Goal: Find contact information: Find contact information

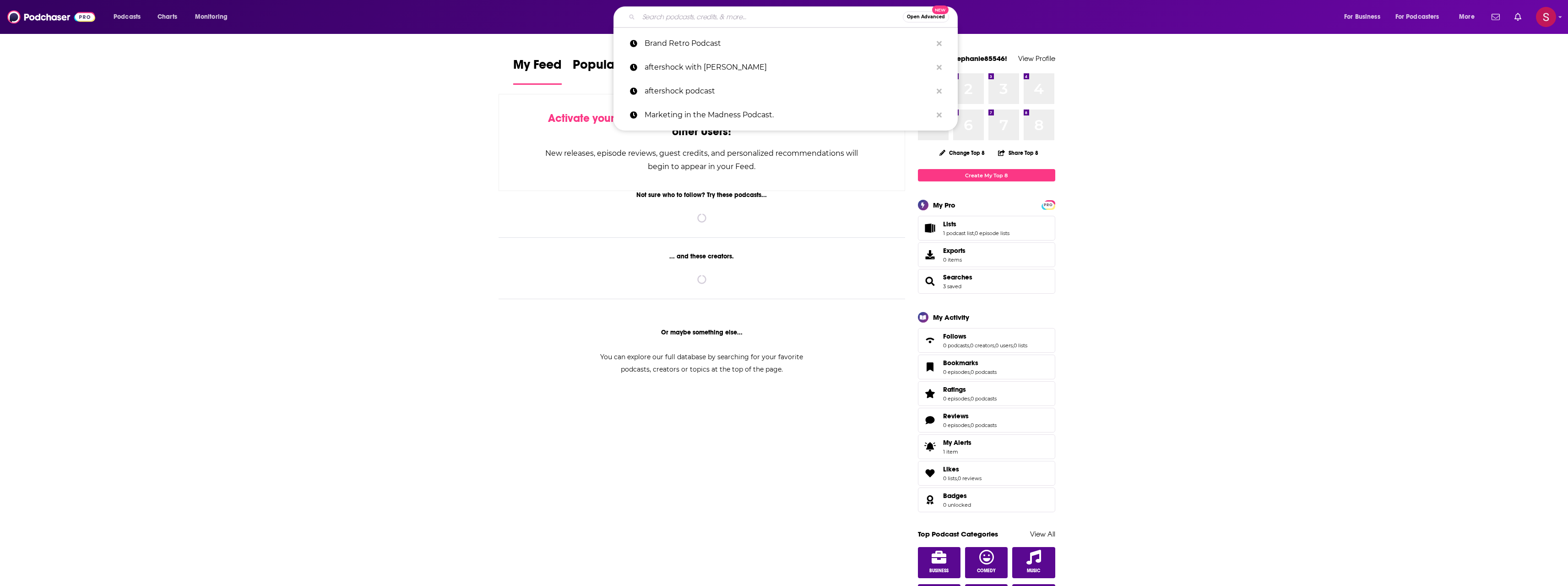
click at [764, 12] on input "Search podcasts, credits, & more..." at bounding box center [771, 17] width 264 height 15
paste input "Behind the Numbers"
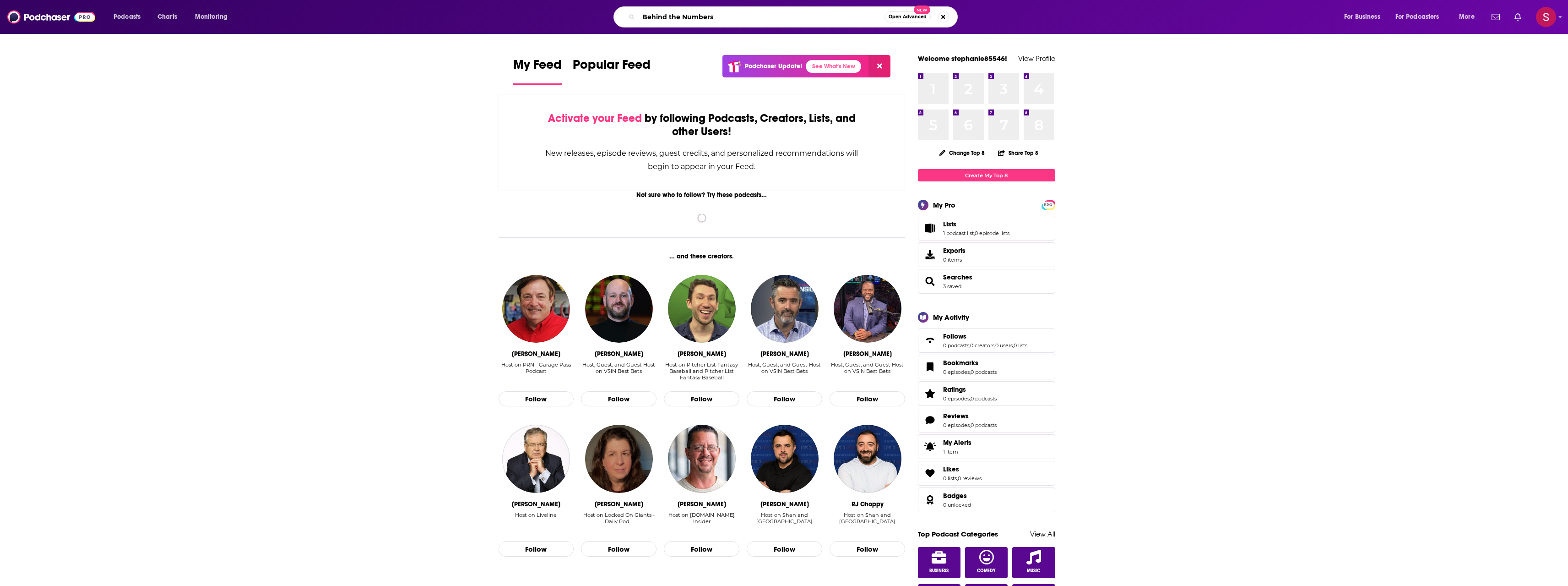
type input "Behind the Numbers"
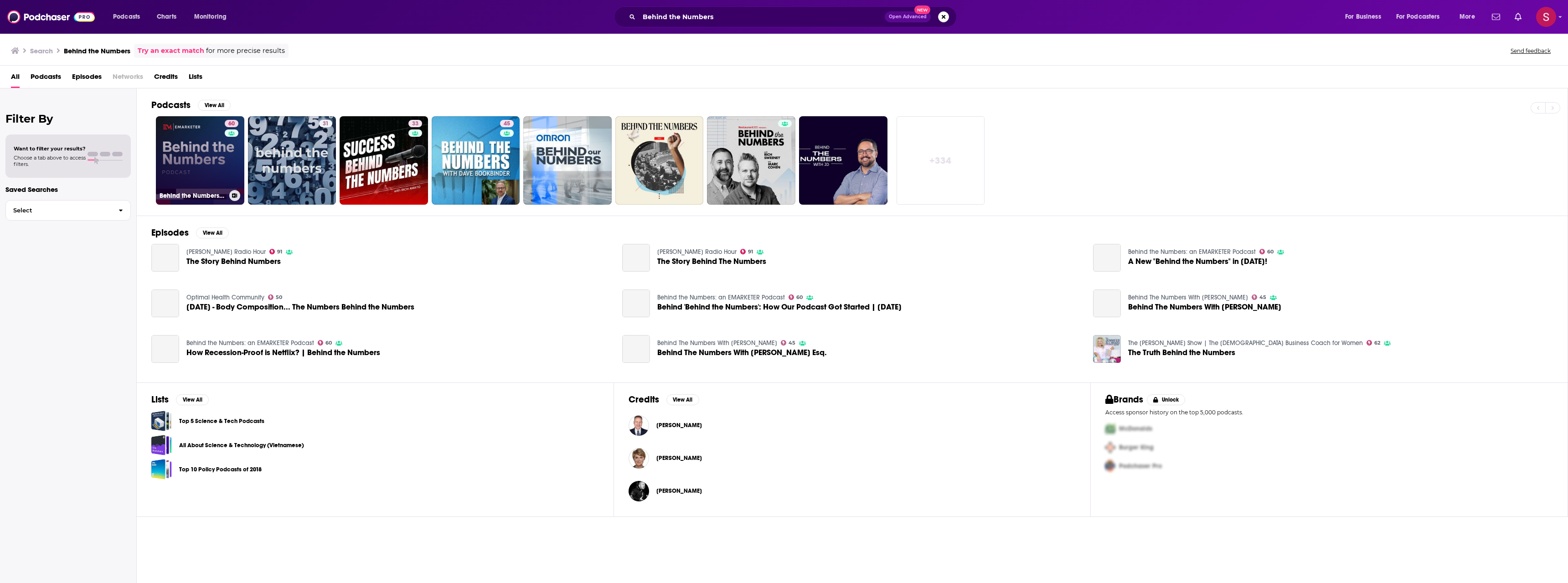
click at [219, 162] on link "60 Behind the Numbers: an EMARKETER Podcast" at bounding box center [200, 160] width 88 height 88
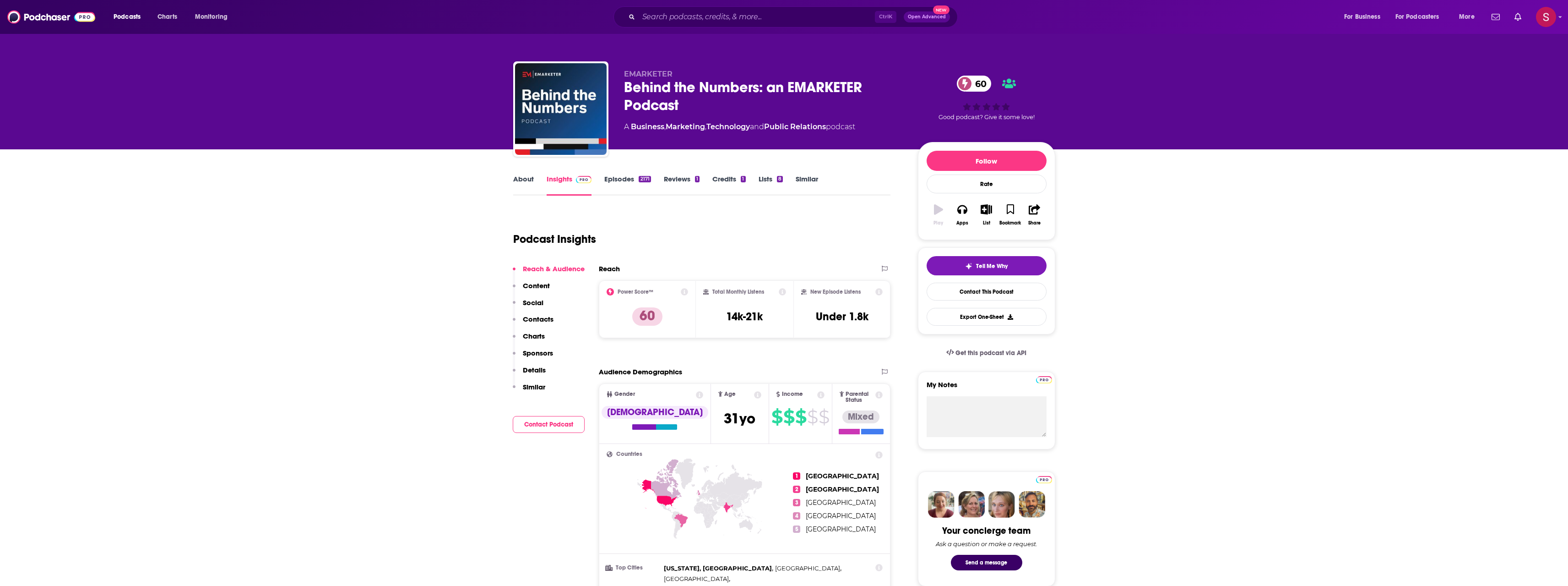
click at [629, 187] on link "Episodes 2171" at bounding box center [627, 185] width 46 height 21
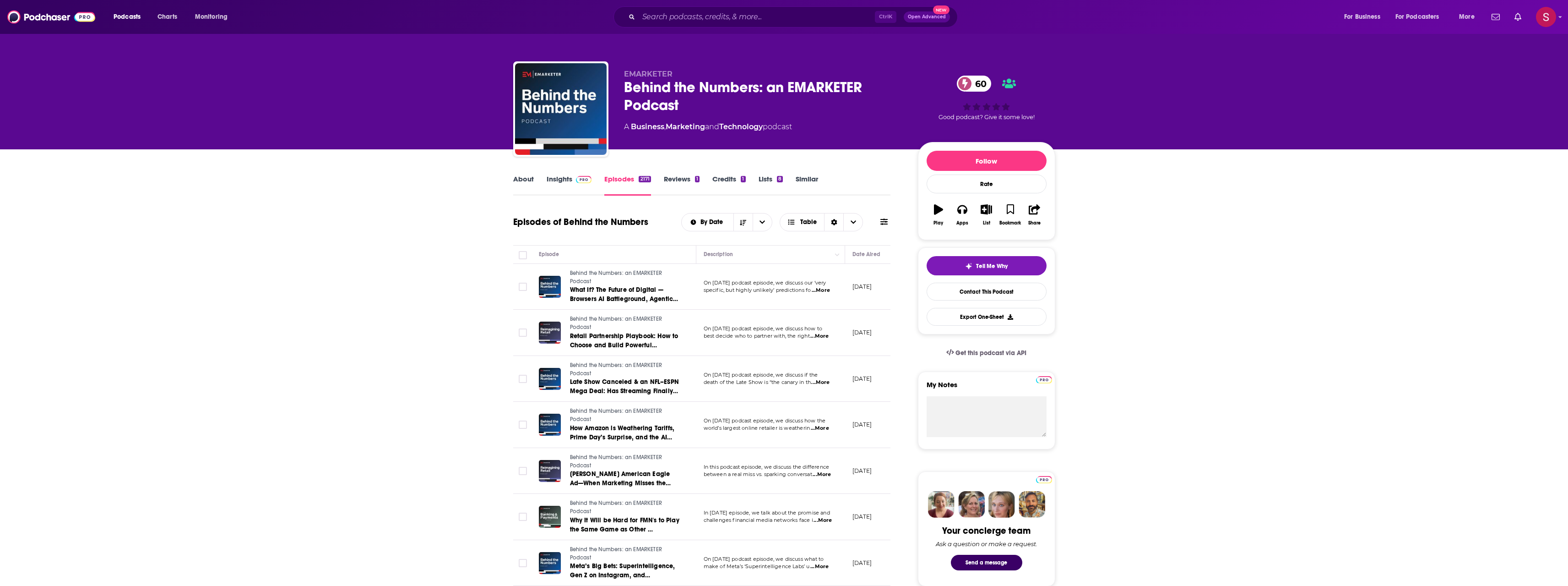
click at [526, 182] on link "About" at bounding box center [523, 185] width 21 height 21
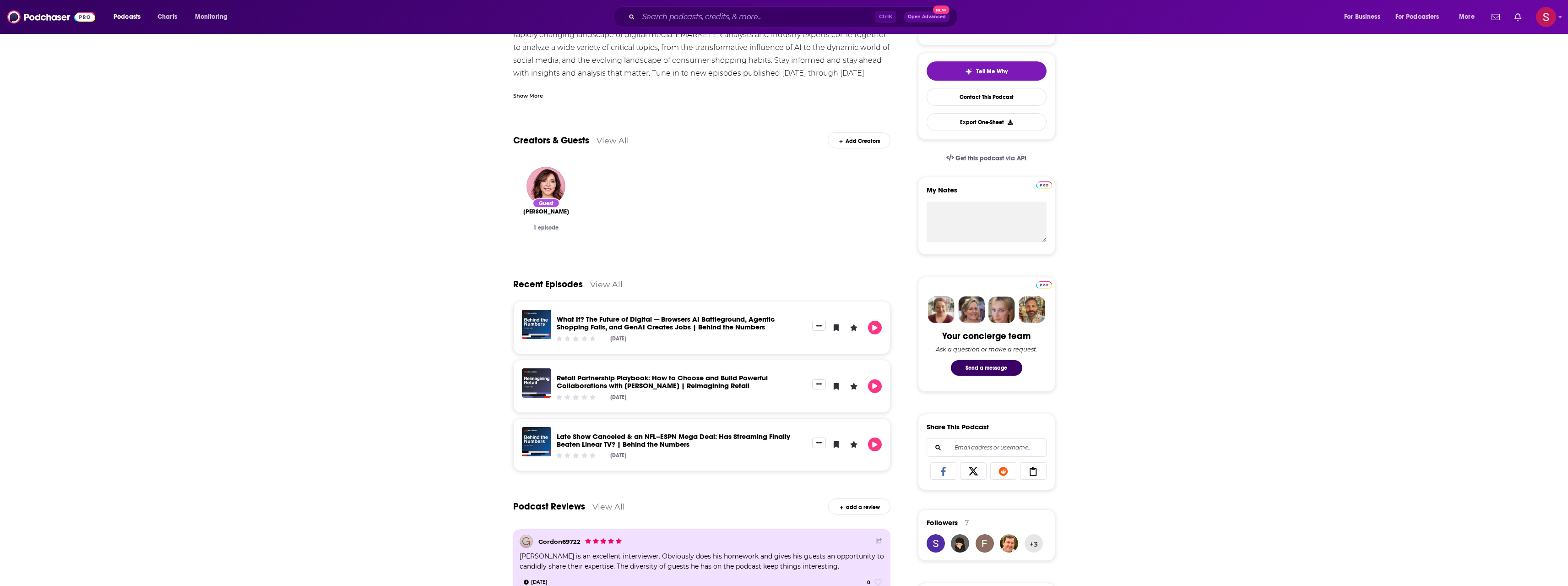
scroll to position [92, 0]
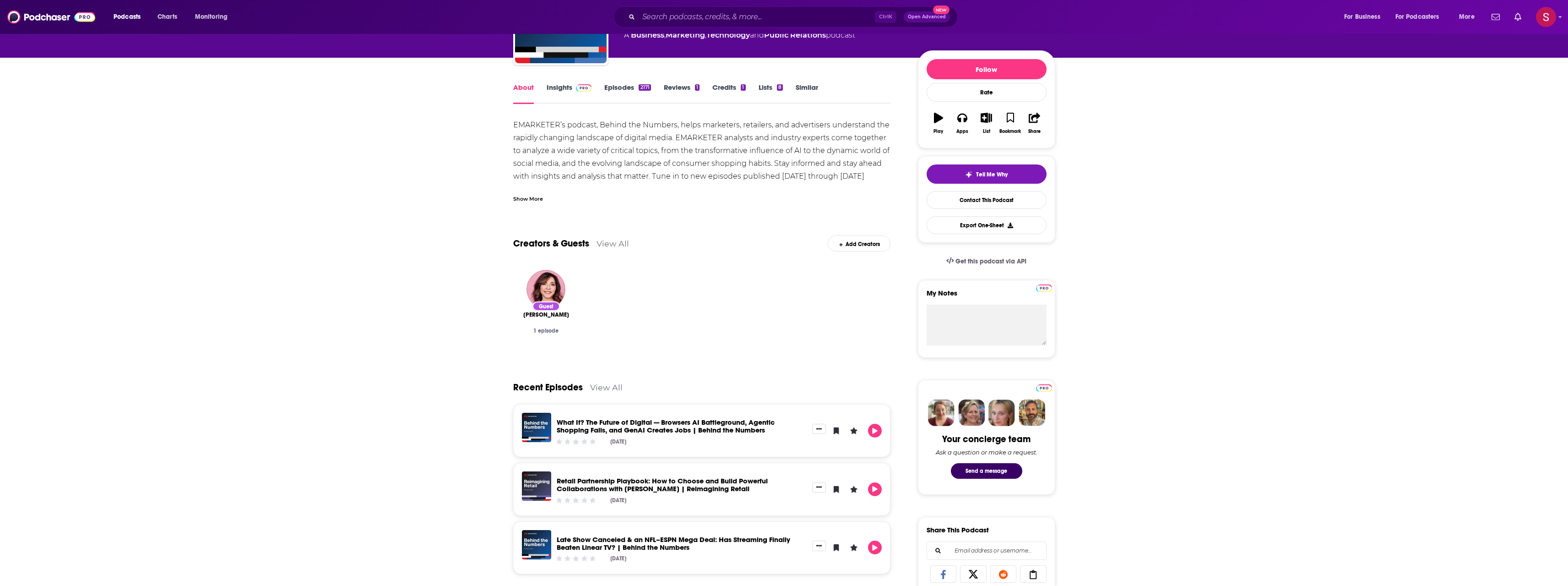
click at [559, 100] on link "Insights" at bounding box center [569, 94] width 45 height 21
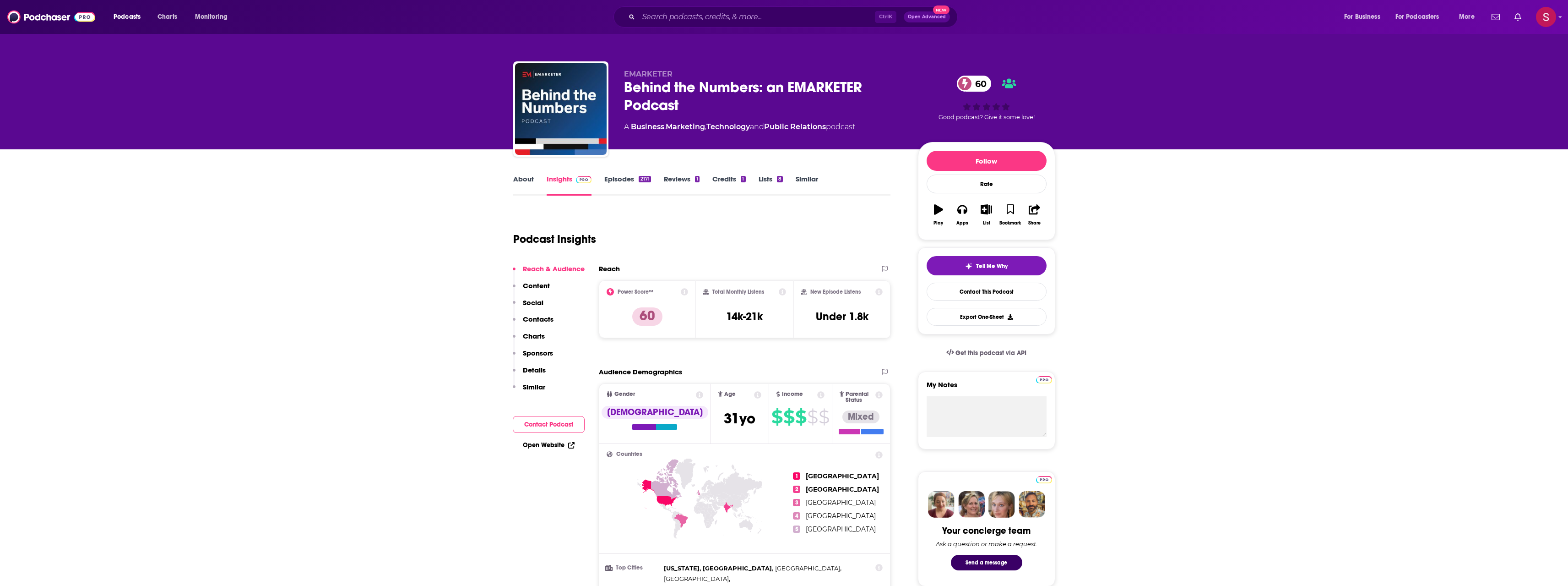
click at [668, 87] on div "Behind the Numbers: an EMARKETER Podcast 60" at bounding box center [764, 96] width 279 height 35
click at [537, 188] on div "About" at bounding box center [529, 185] width 34 height 21
click at [529, 187] on link "About" at bounding box center [523, 185] width 21 height 21
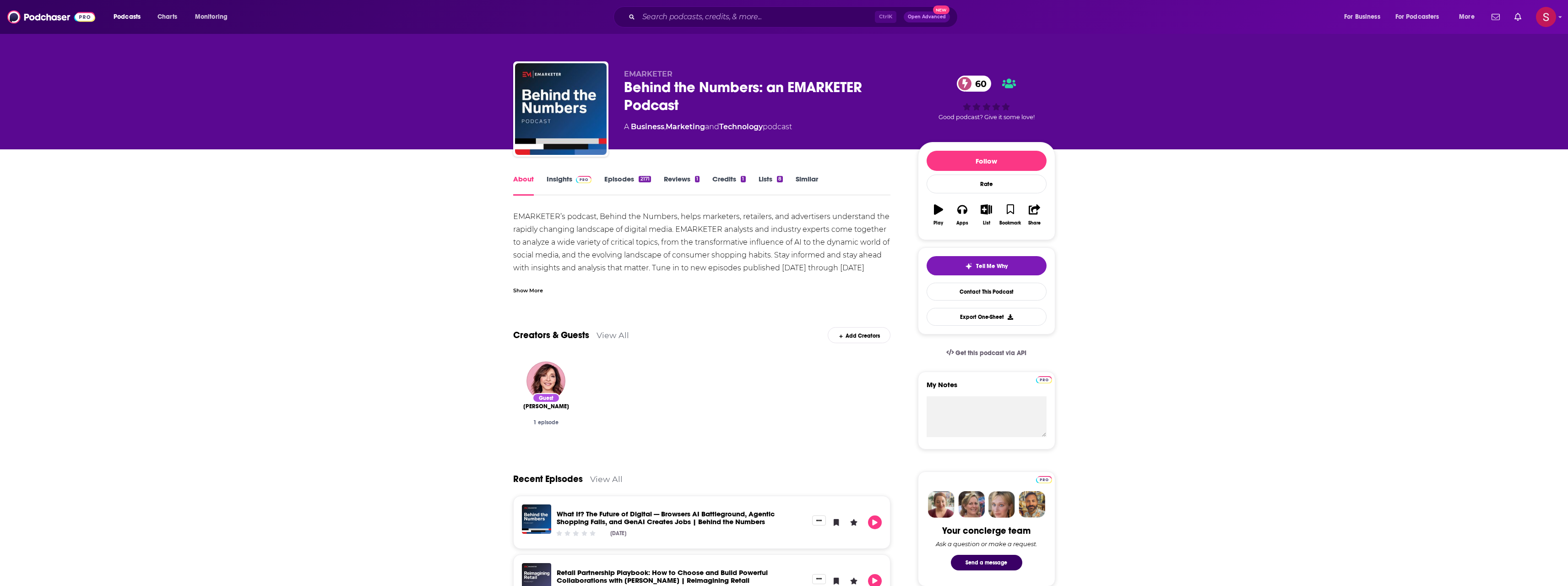
click at [710, 269] on div "EMARKETER’s podcast, Behind the Numbers, helps marketers, retailers, and advert…" at bounding box center [702, 249] width 378 height 77
click at [539, 291] on div "Show More" at bounding box center [528, 290] width 30 height 9
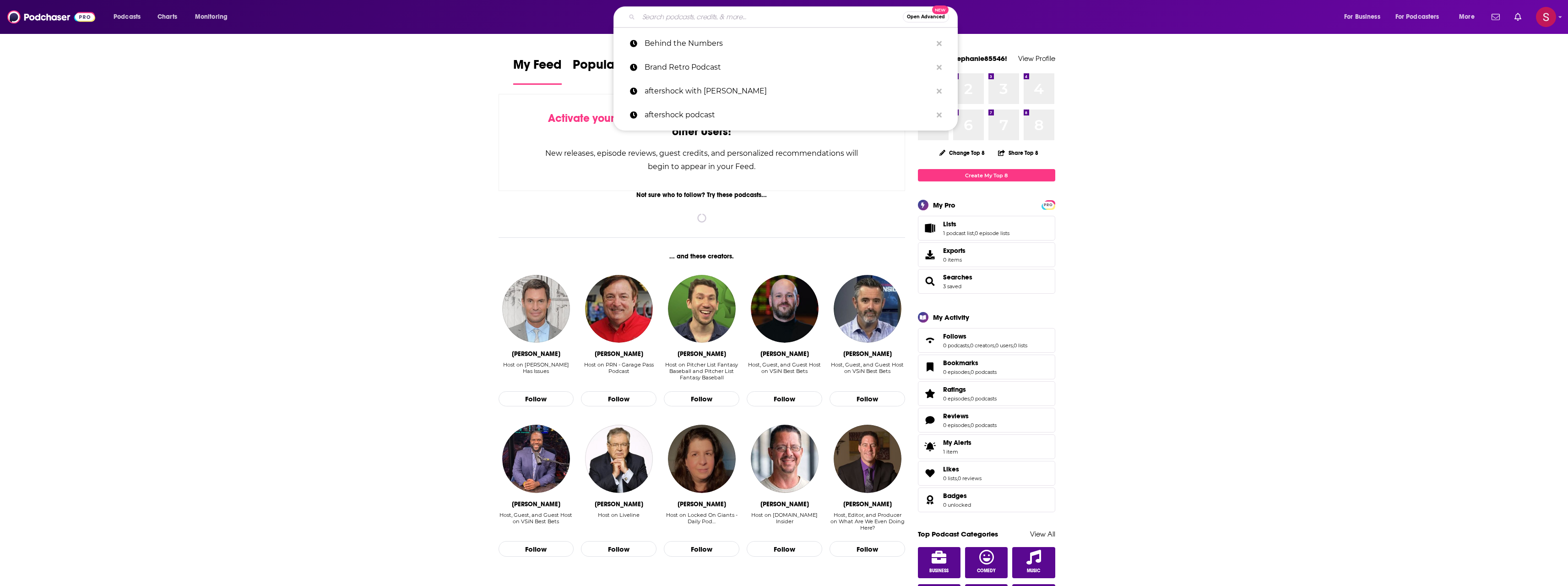
click at [776, 13] on input "Search podcasts, credits, & more..." at bounding box center [771, 17] width 264 height 15
paste input "WARC Talks"
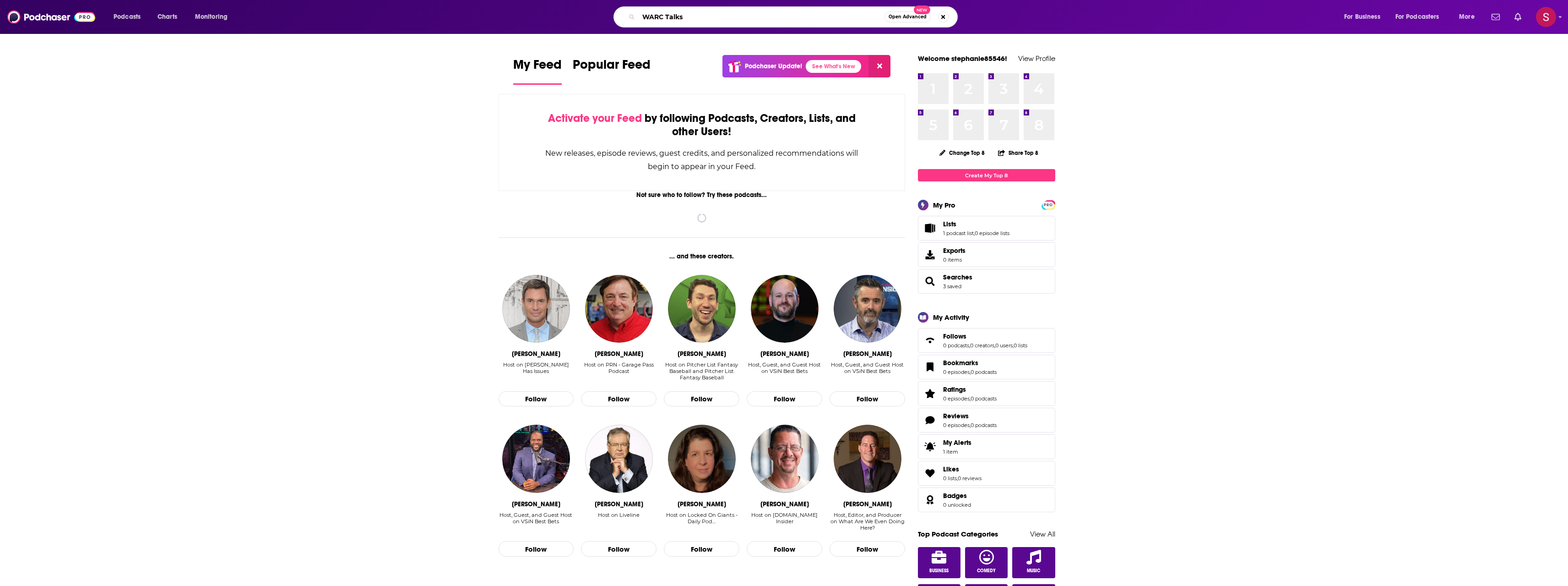
type input "WARC Talks"
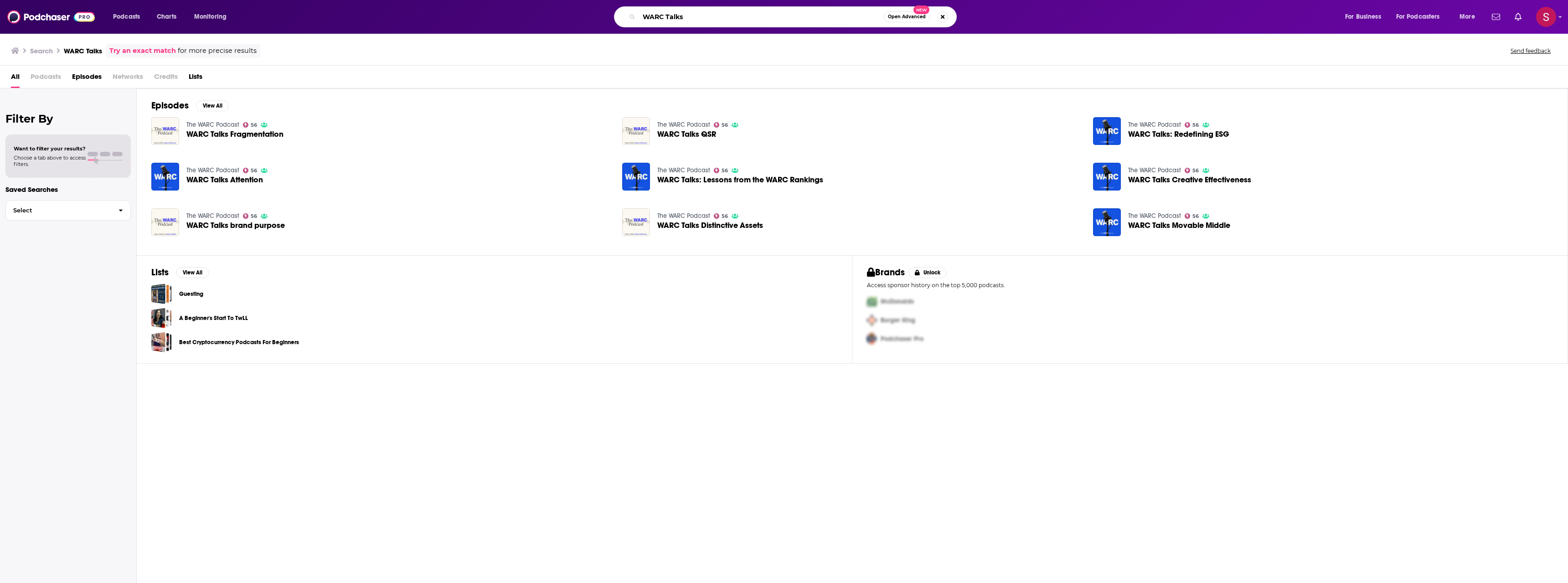
drag, startPoint x: 703, startPoint y: 10, endPoint x: 460, endPoint y: -14, distance: 244.2
click at [460, 0] on html "Podcasts Charts Monitoring WARC Talks Open Advanced New For Business For Podcas…" at bounding box center [784, 292] width 1568 height 583
click at [682, 121] on link "The WARC Podcast" at bounding box center [684, 124] width 53 height 8
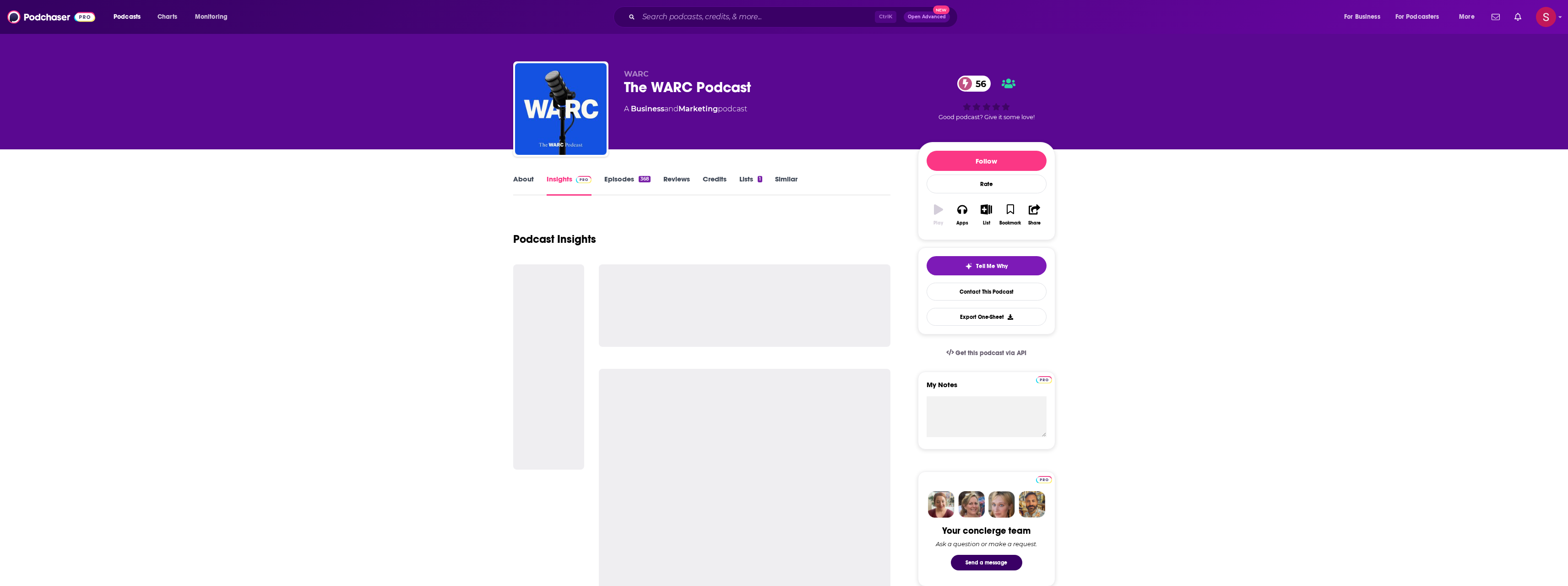
click at [707, 91] on div "The WARC Podcast 56" at bounding box center [764, 87] width 279 height 18
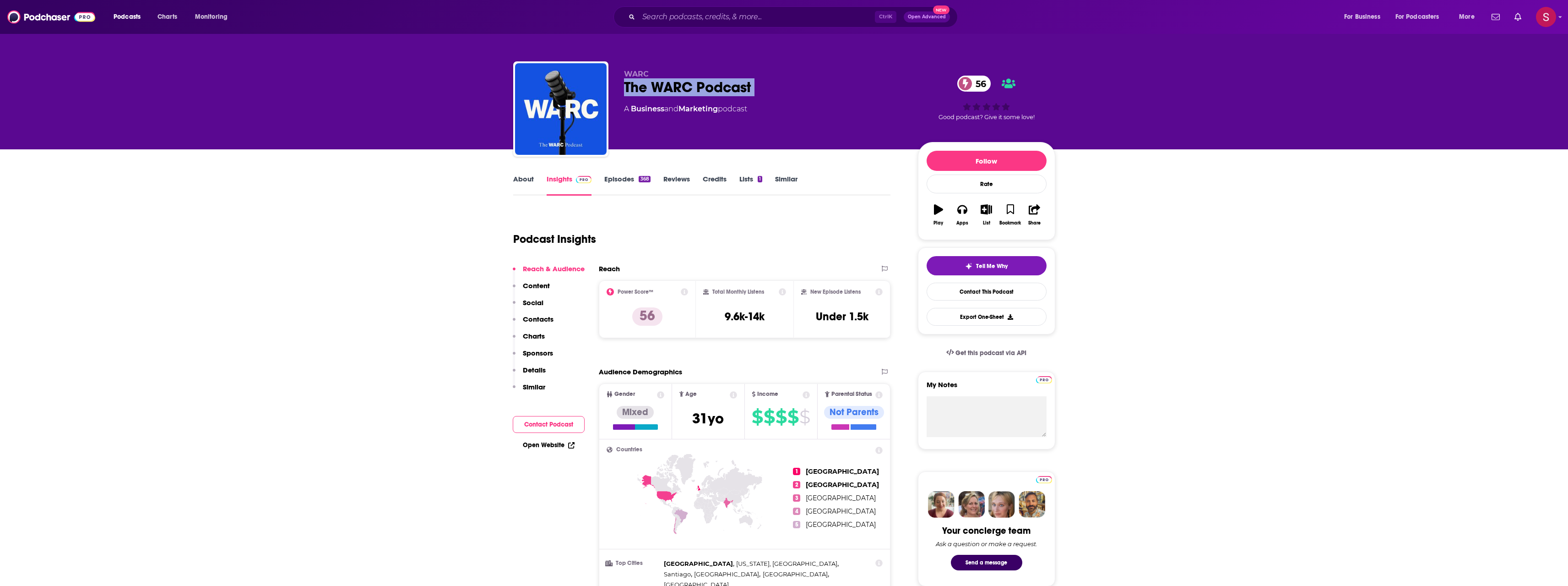
copy div "The WARC Podcast 56"
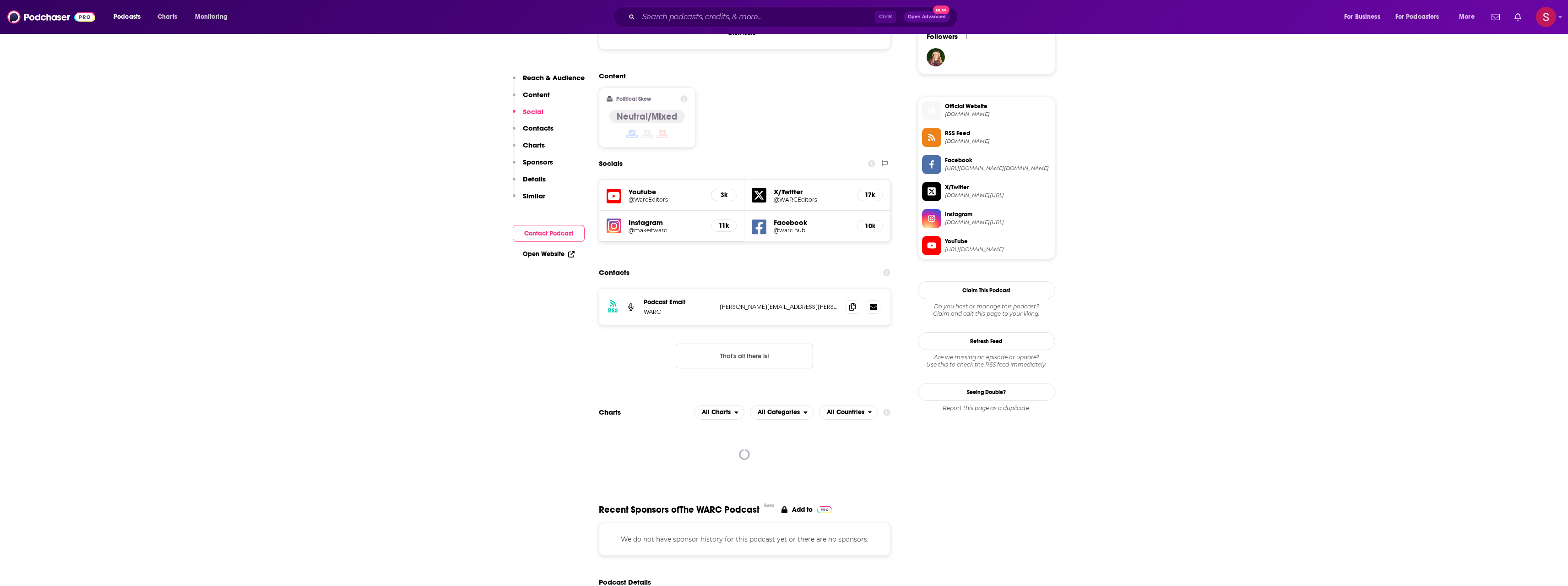
scroll to position [702, 0]
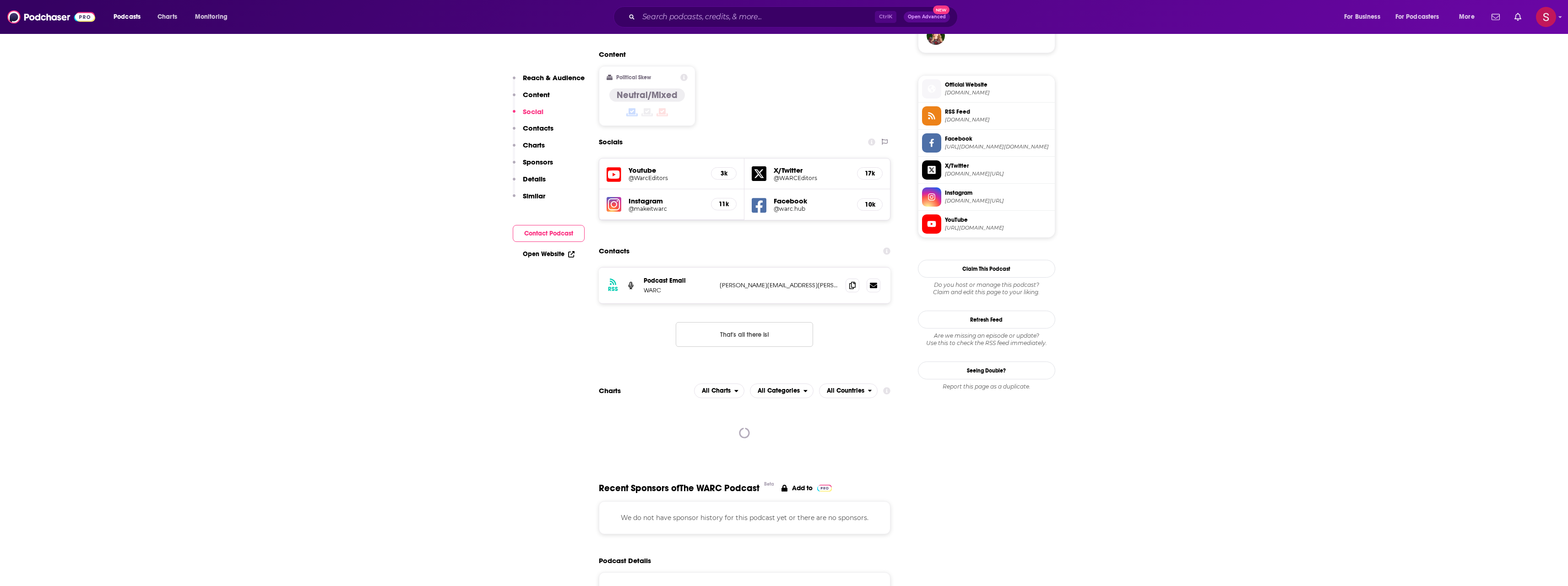
click at [750, 267] on div "RSS Podcast Email WARC [PERSON_NAME][EMAIL_ADDRESS][PERSON_NAME][DOMAIN_NAME] […" at bounding box center [745, 285] width 292 height 35
copy div "[PERSON_NAME][EMAIL_ADDRESS][PERSON_NAME][DOMAIN_NAME] [PERSON_NAME][DOMAIN_NAM…"
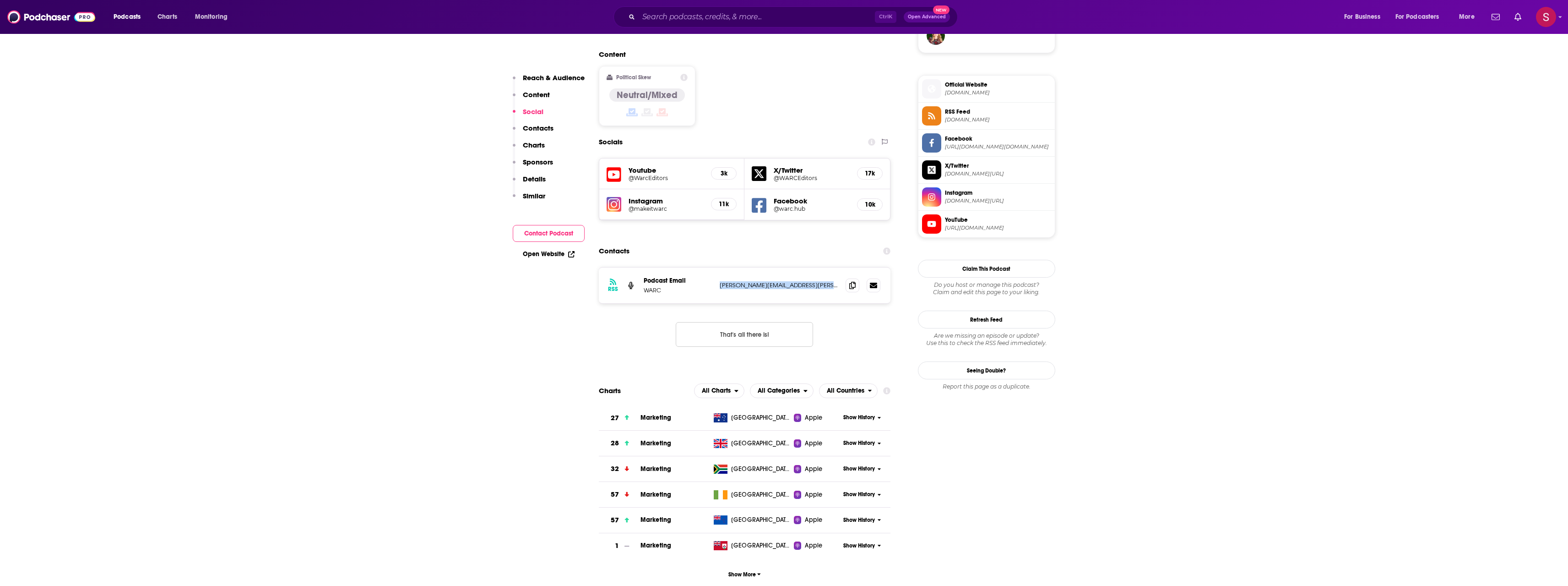
copy div "[PERSON_NAME][EMAIL_ADDRESS][PERSON_NAME][DOMAIN_NAME] [PERSON_NAME][DOMAIN_NAM…"
click at [708, 20] on input "Search podcasts, credits, & more..." at bounding box center [757, 17] width 236 height 15
paste input "Champions of Growth"
type input "Champions of Growth"
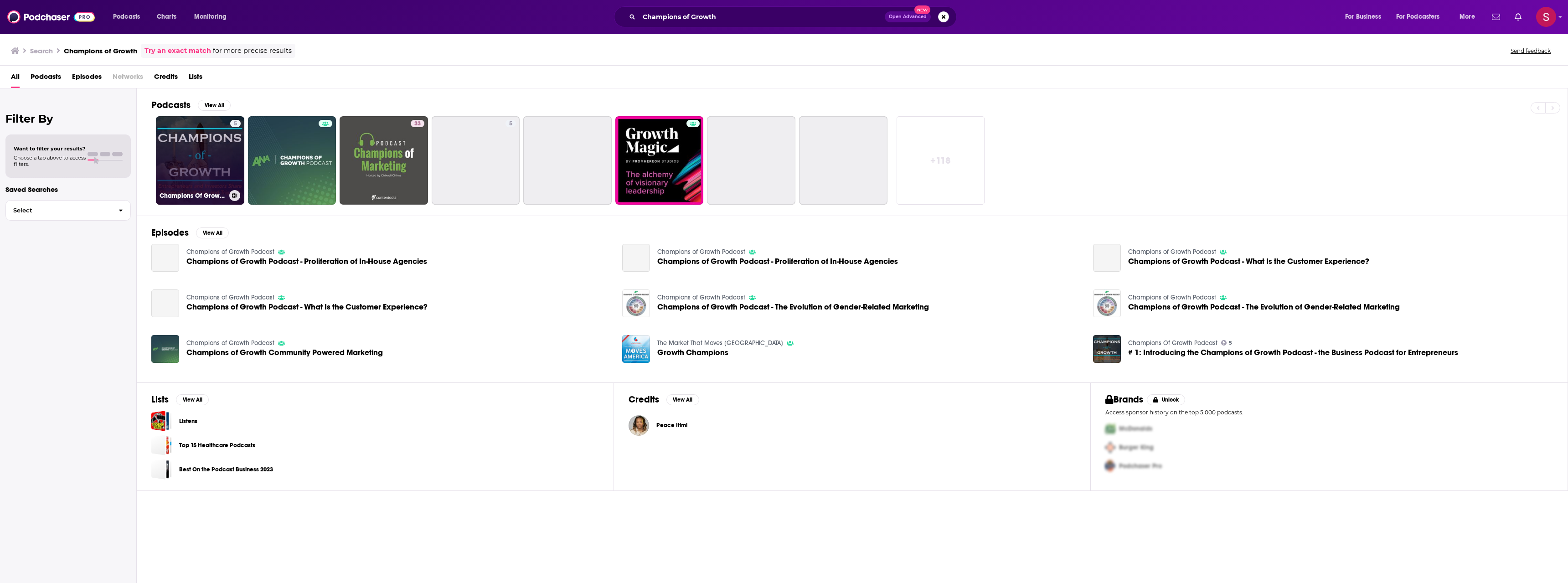
click at [186, 167] on link "5 Champions Of Growth Podcast" at bounding box center [200, 160] width 88 height 88
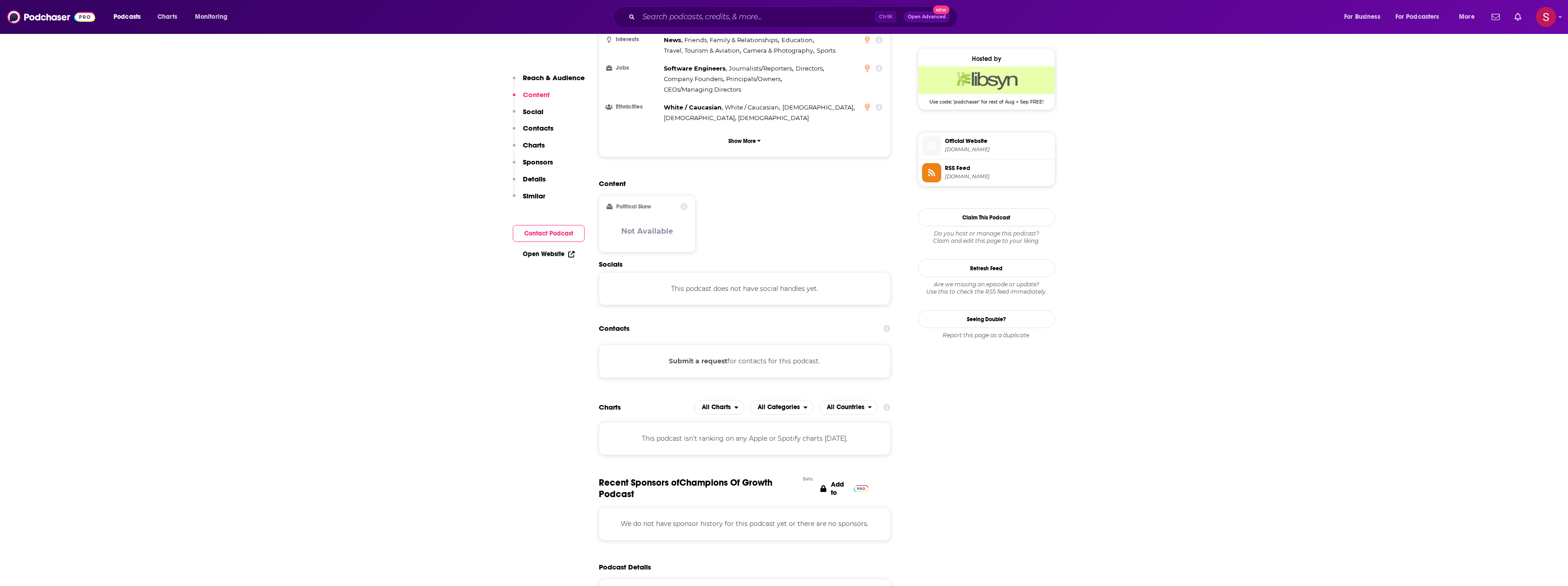
scroll to position [550, 0]
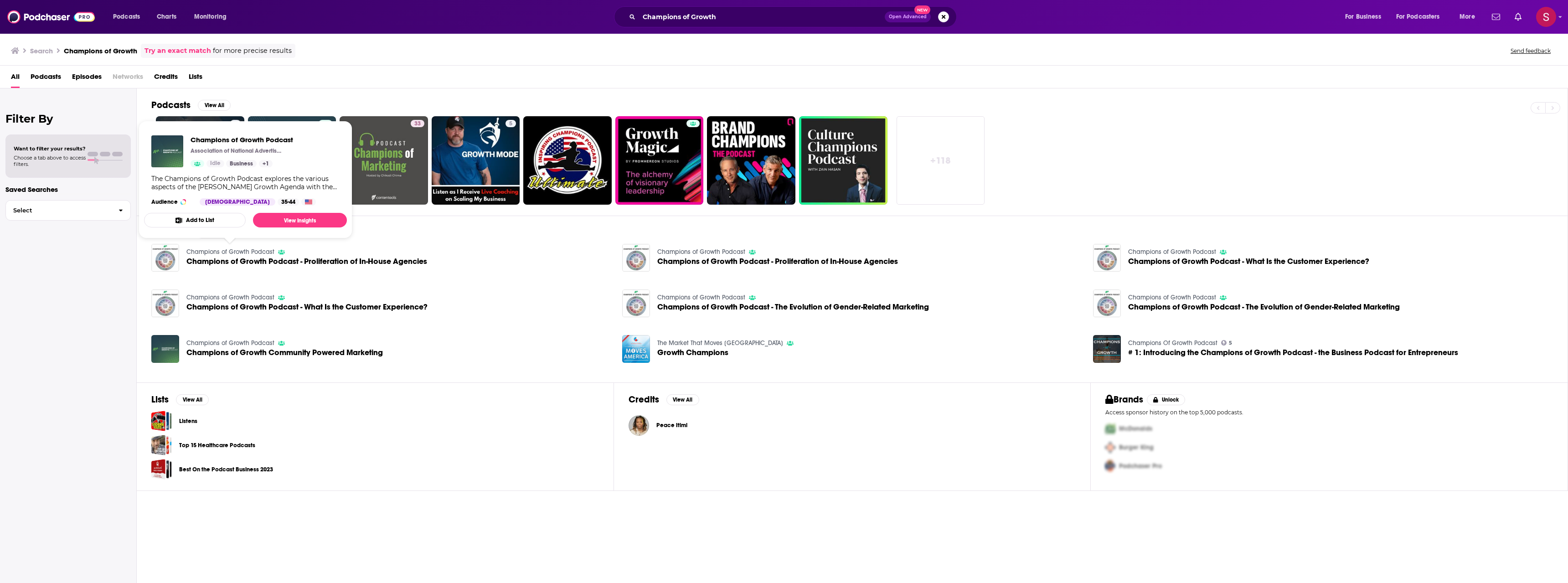
click at [257, 252] on link "Champions of Growth Podcast" at bounding box center [230, 251] width 88 height 8
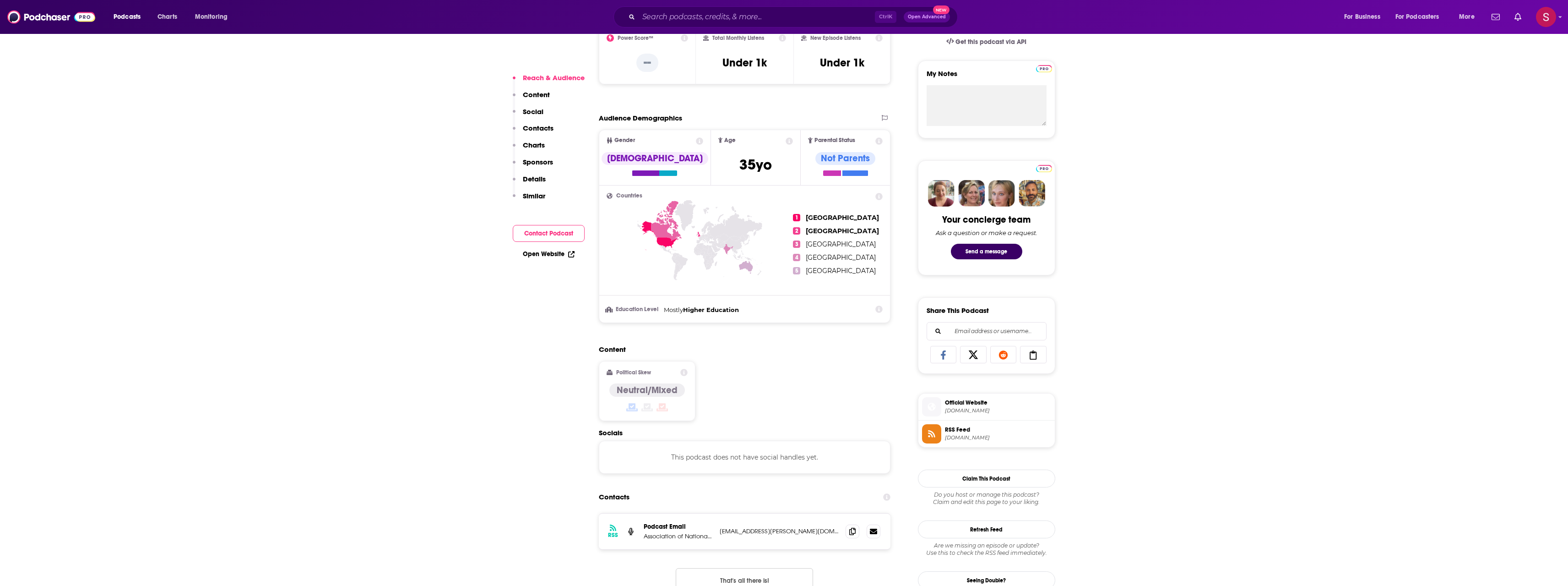
scroll to position [458, 0]
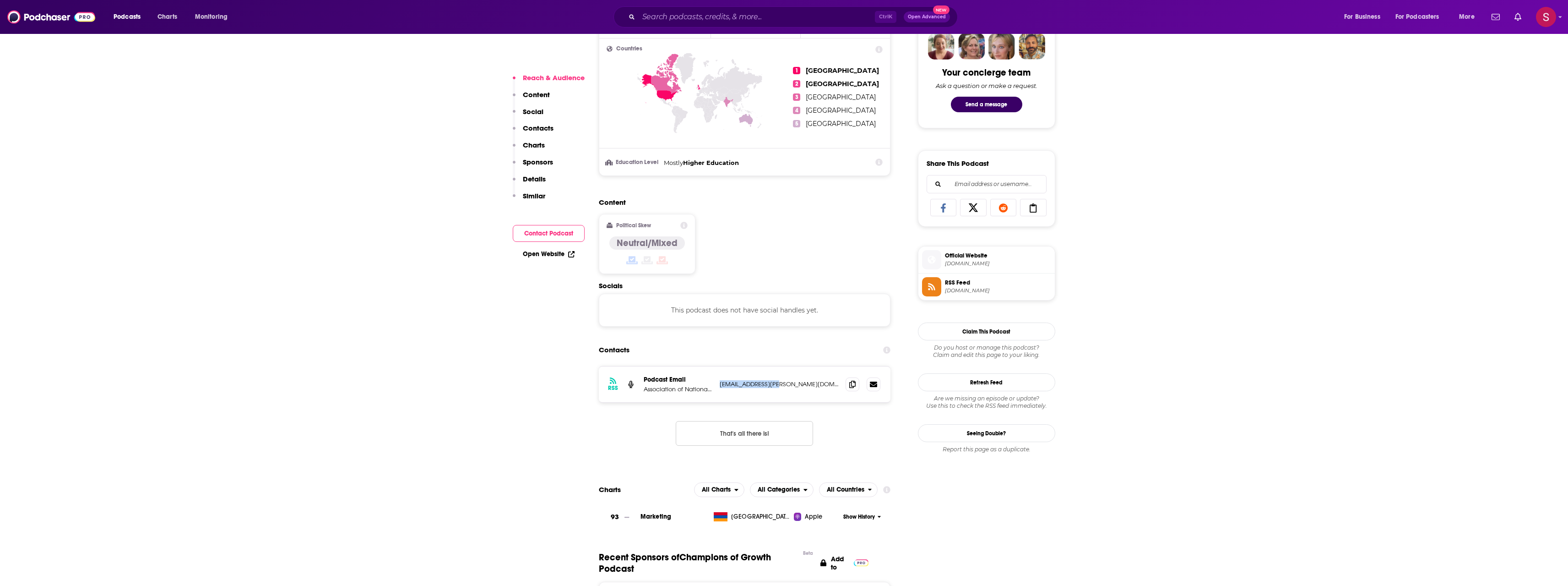
drag, startPoint x: 795, startPoint y: 388, endPoint x: 713, endPoint y: 398, distance: 82.6
click at [713, 398] on div "RSS Podcast Email Association of National Advertisers [EMAIL_ADDRESS][PERSON_NA…" at bounding box center [745, 384] width 292 height 35
copy div "dvertisers [EMAIL_ADDRESS][PERSON_NAME][DOMAIN_NAME]"
